Goal: Information Seeking & Learning: Find specific page/section

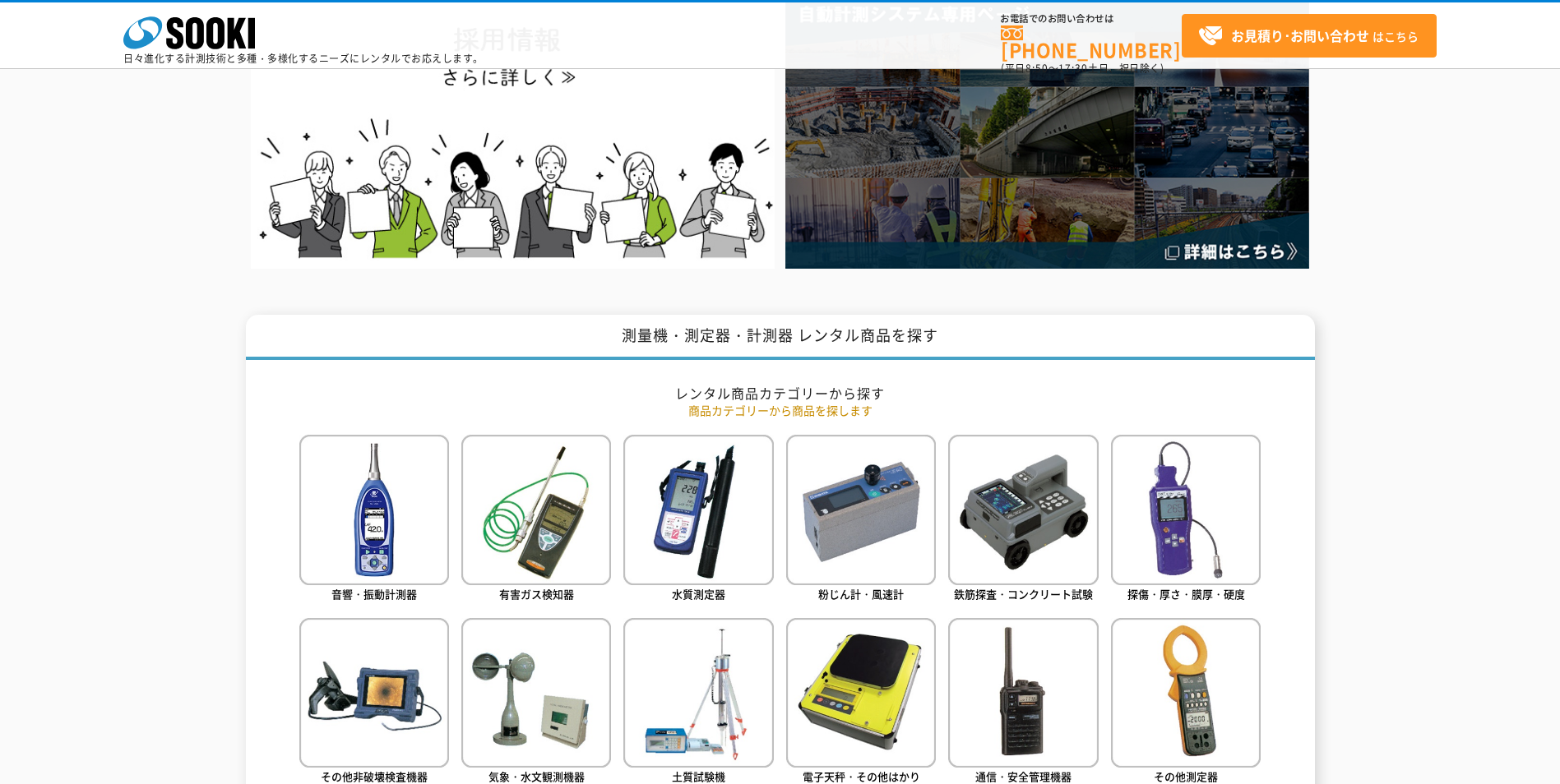
scroll to position [658, 0]
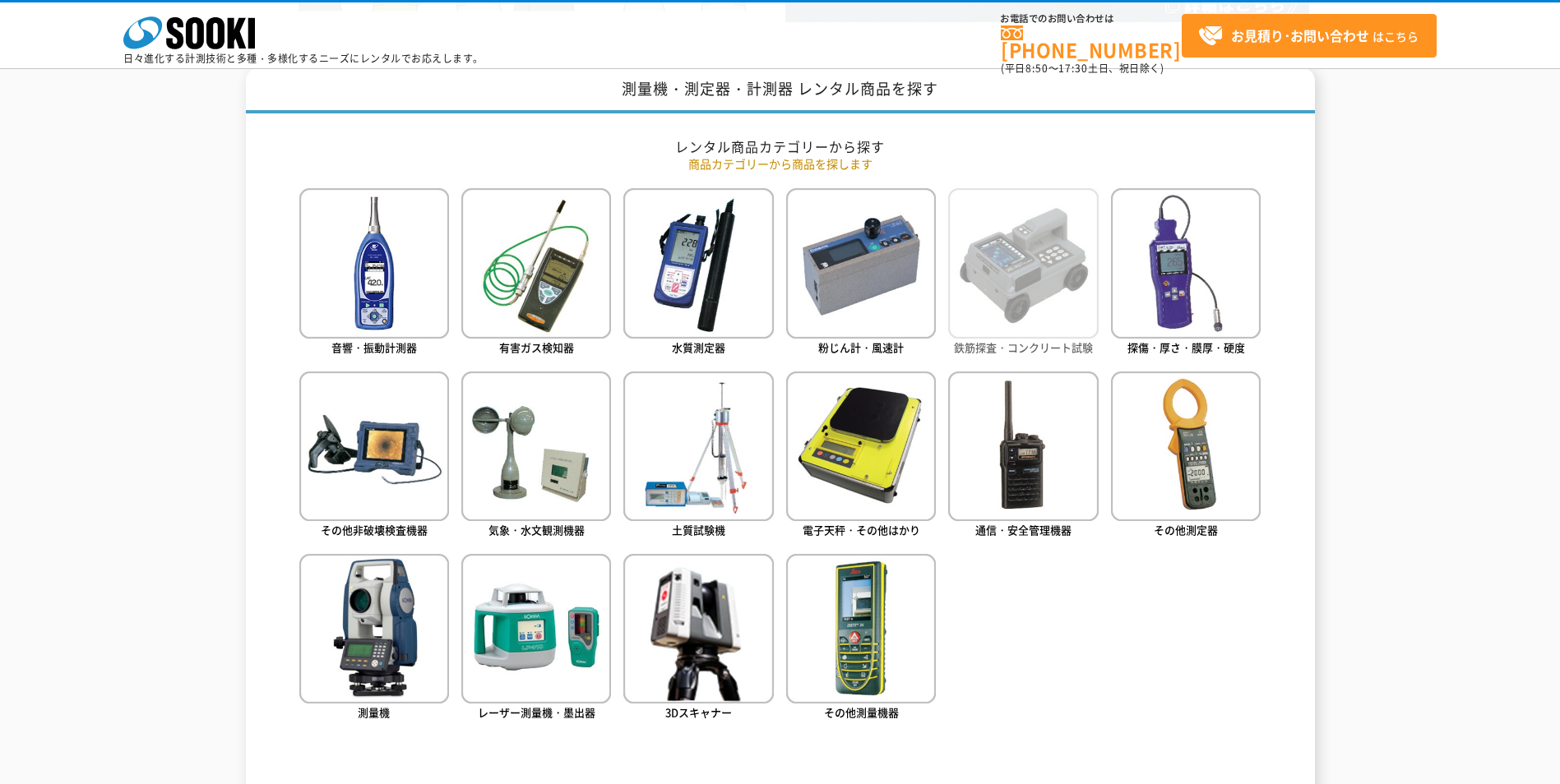
click at [1036, 344] on span "鉄筋探査・コンクリート試験" at bounding box center [1023, 347] width 139 height 16
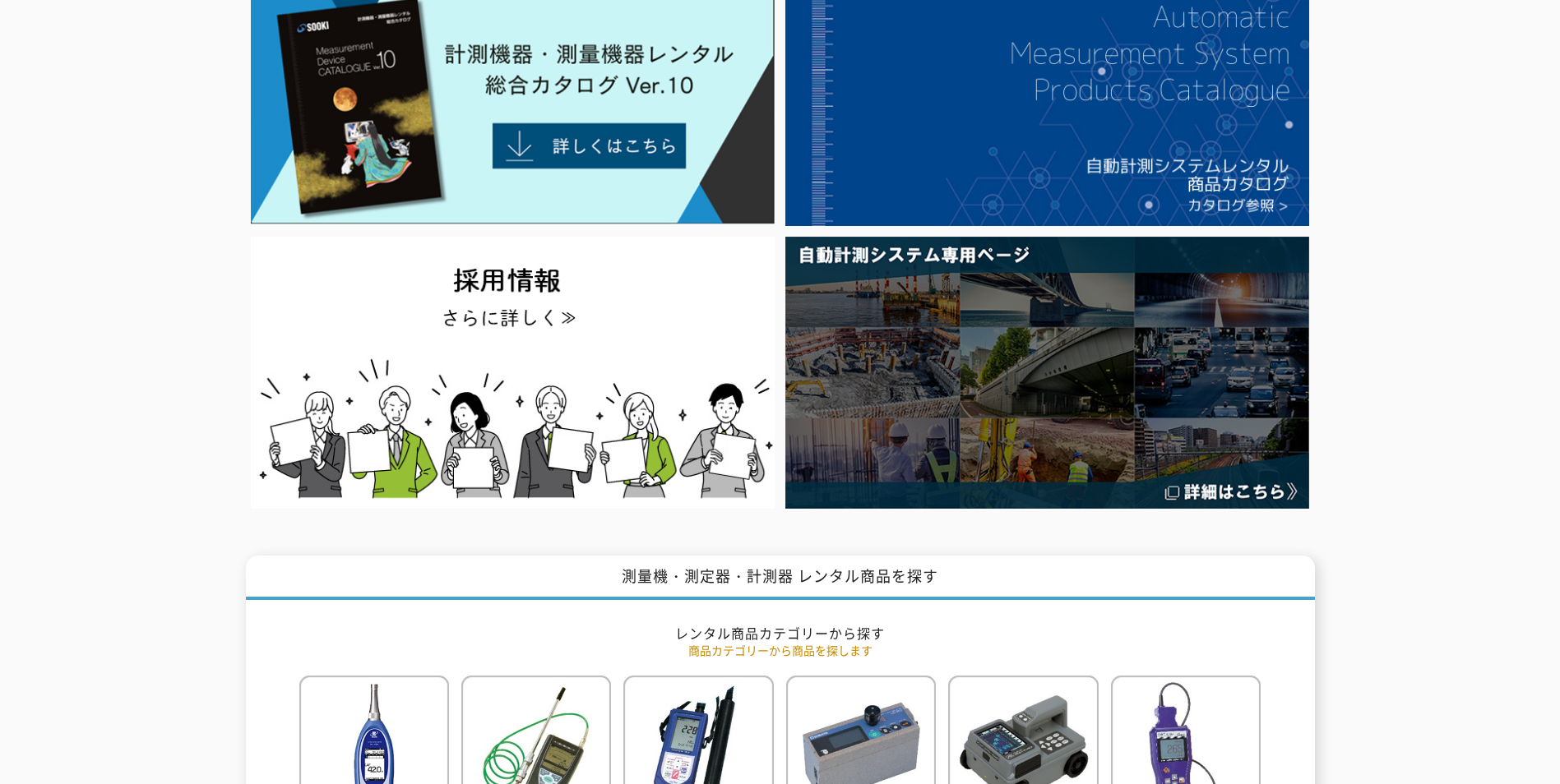
scroll to position [0, 0]
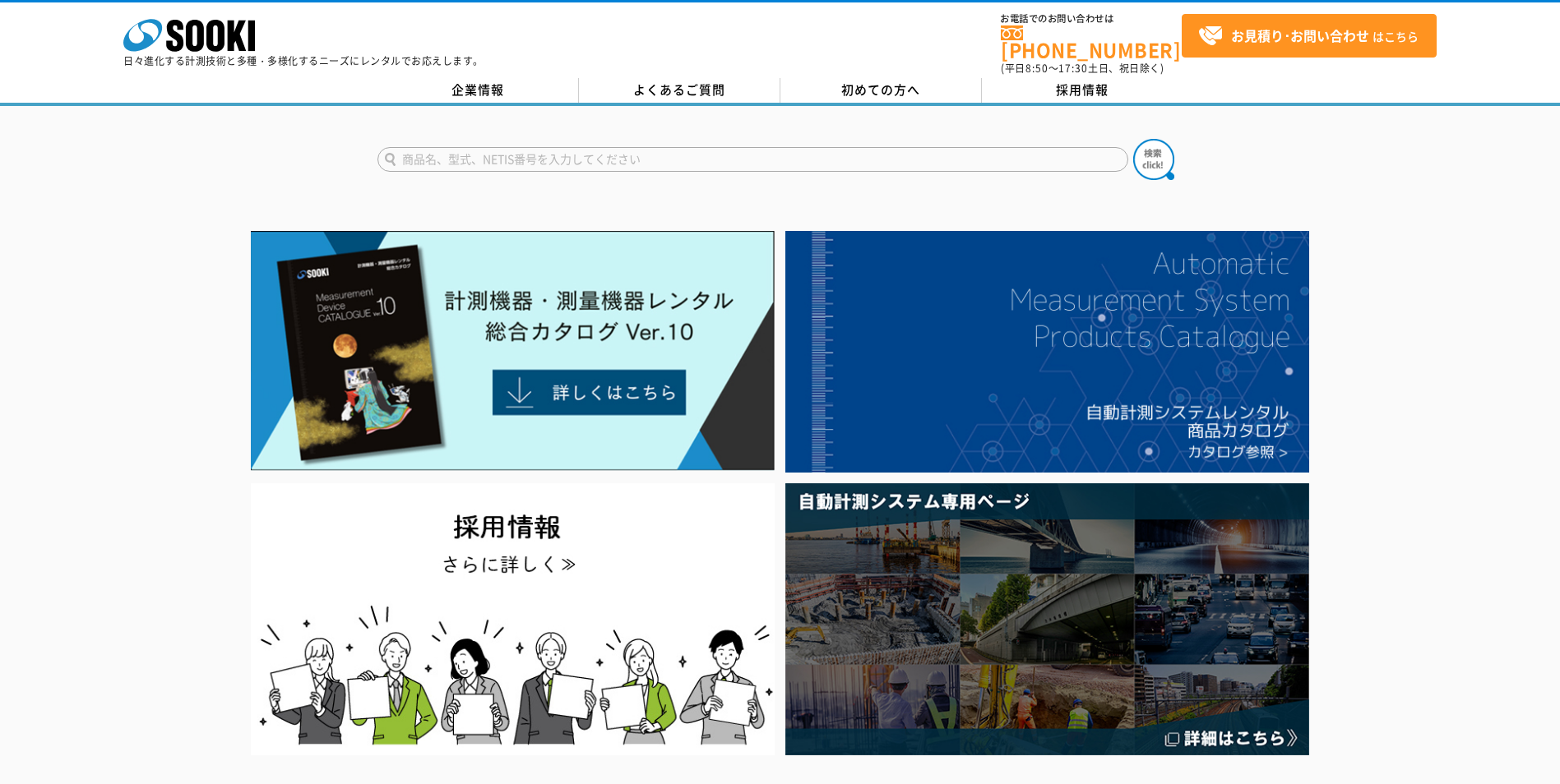
click at [433, 149] on input "text" at bounding box center [753, 159] width 751 height 25
click at [1133, 139] on button at bounding box center [1153, 159] width 41 height 41
click at [503, 147] on input "引つかき試験器" at bounding box center [753, 159] width 751 height 25
type input "引"
type input "建"
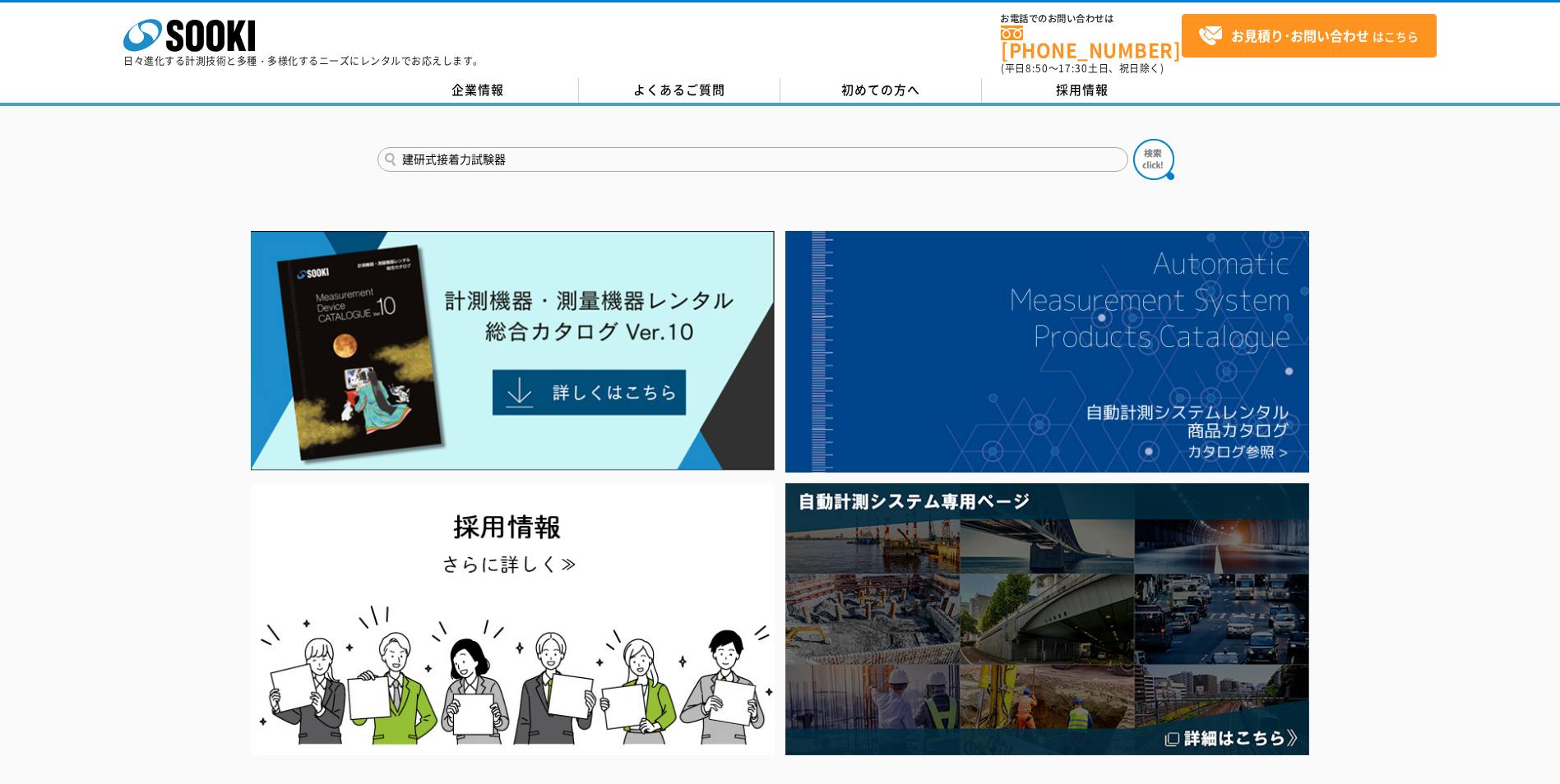
click at [1133, 139] on button at bounding box center [1153, 159] width 41 height 41
drag, startPoint x: 437, startPoint y: 147, endPoint x: 443, endPoint y: 154, distance: 9.2
click at [438, 149] on input "建研式接着力試験器" at bounding box center [753, 159] width 751 height 25
click at [497, 152] on input "接着力試験器" at bounding box center [753, 159] width 751 height 25
type input "接着力試験器"
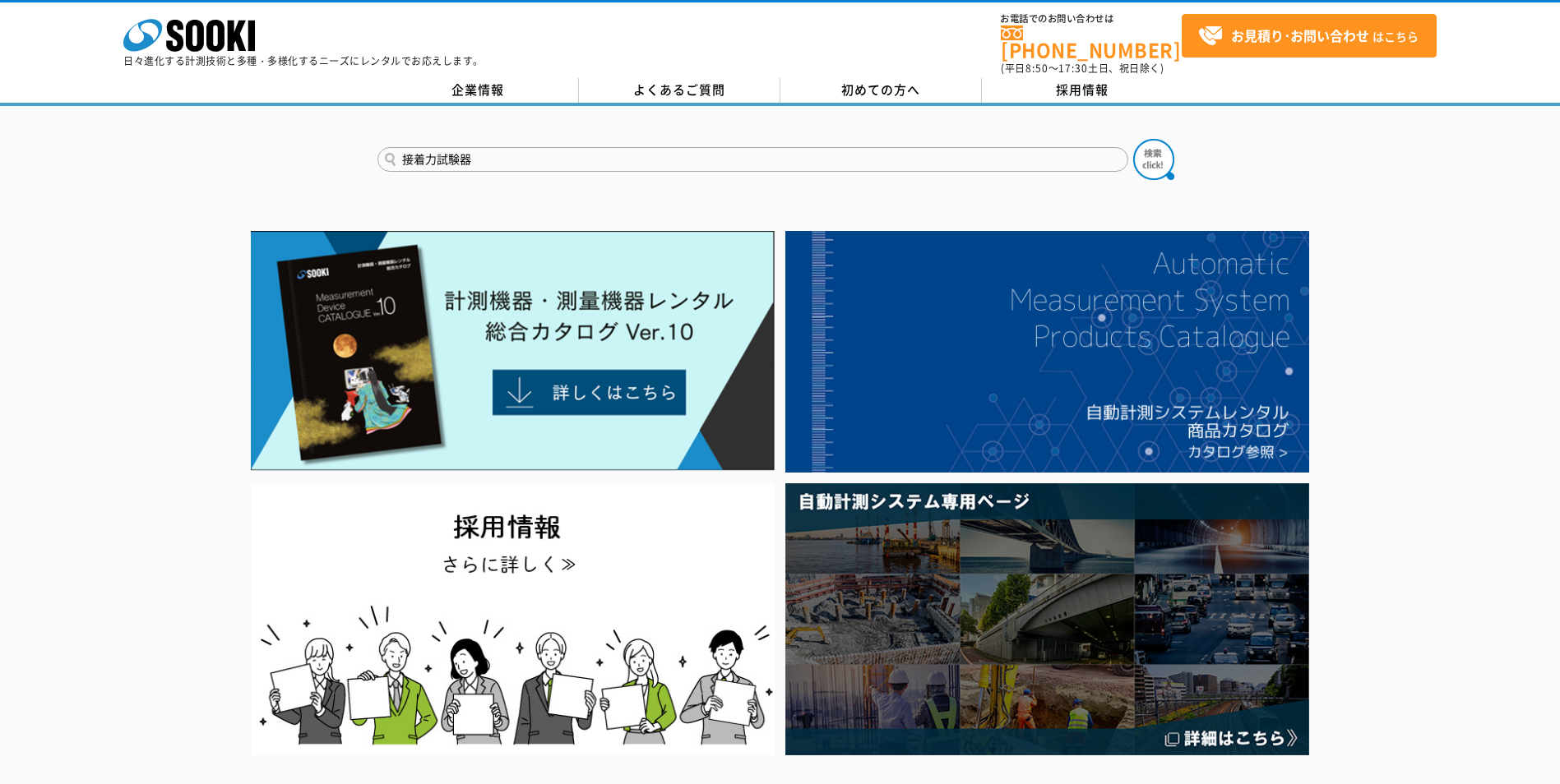
click at [1133, 139] on button at bounding box center [1153, 159] width 41 height 41
